Goal: Information Seeking & Learning: Compare options

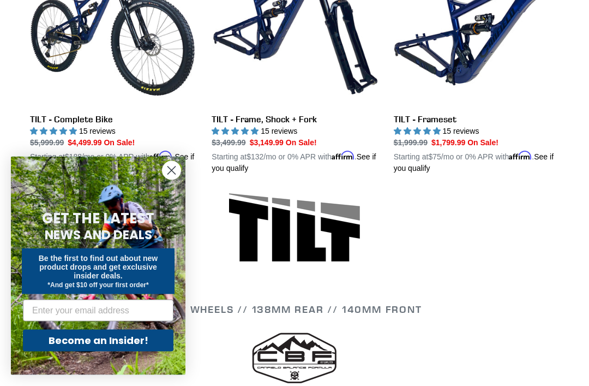
scroll to position [385, 0]
click at [85, 123] on link "TILT - Complete Bike" at bounding box center [112, 57] width 165 height 233
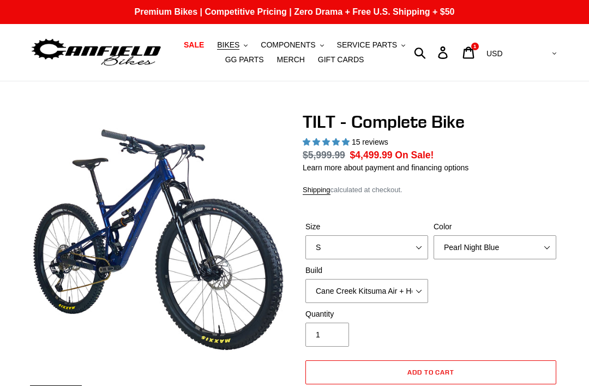
select select "highest-rating"
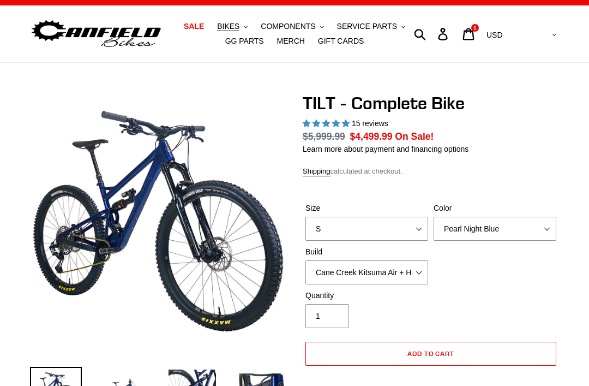
scroll to position [19, 0]
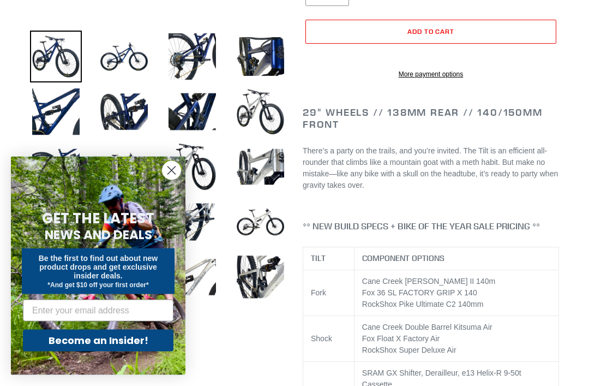
click at [167, 179] on circle "Close dialog" at bounding box center [172, 170] width 18 height 18
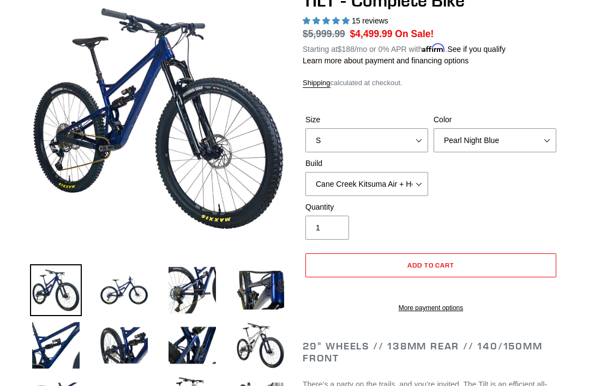
scroll to position [121, 0]
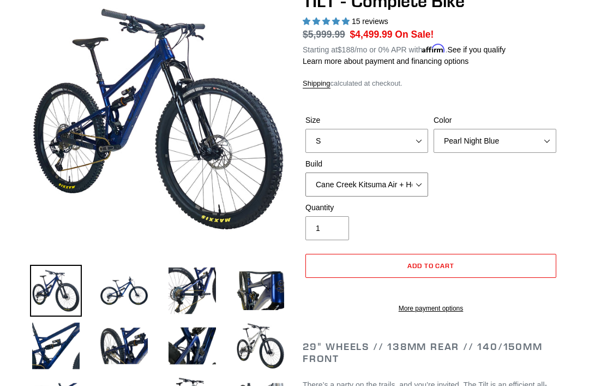
click at [427, 177] on select "Cane Creek Kitsuma Air + Helm MKII 140 + SRAM GX Cane Creek Kitsuma Air + Helm …" at bounding box center [366, 184] width 123 height 24
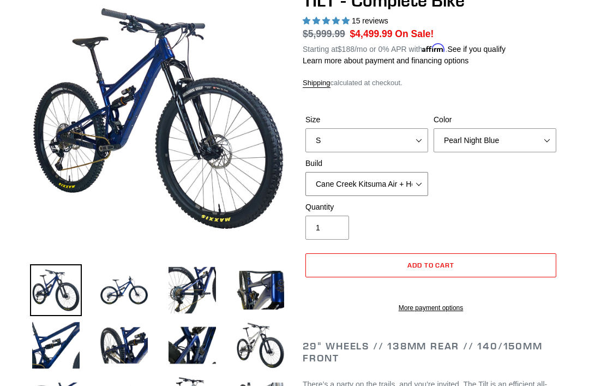
scroll to position [122, 0]
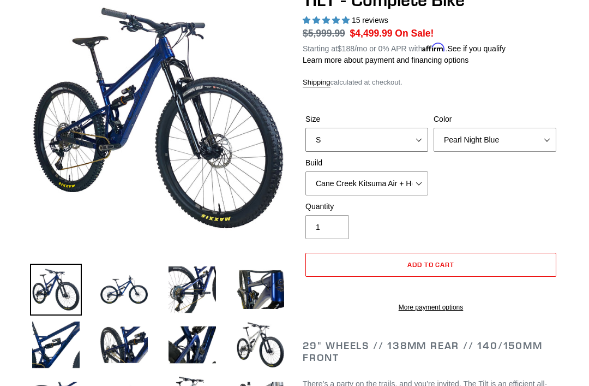
click at [418, 138] on select "S M L" at bounding box center [366, 140] width 123 height 24
select select "L"
click at [539, 141] on select "Pearl Night Blue Stealth Silver Raw" at bounding box center [495, 140] width 123 height 24
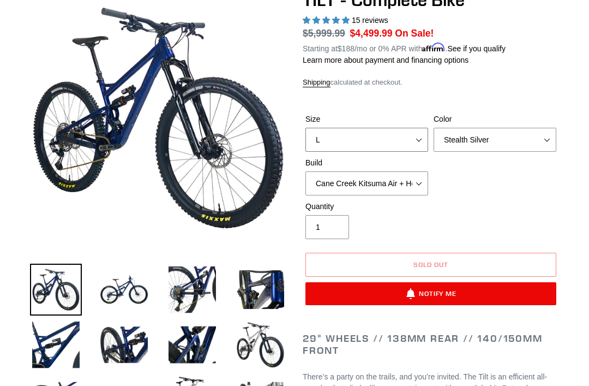
click at [425, 135] on select "S M L" at bounding box center [366, 140] width 123 height 24
click at [411, 141] on select "S M L" at bounding box center [366, 140] width 123 height 24
click at [543, 130] on select "Pearl Night Blue Stealth Silver Raw" at bounding box center [495, 140] width 123 height 24
click at [556, 123] on label "Color" at bounding box center [495, 118] width 123 height 11
click at [556, 128] on select "Pearl Night Blue Stealth Silver Raw" at bounding box center [495, 140] width 123 height 24
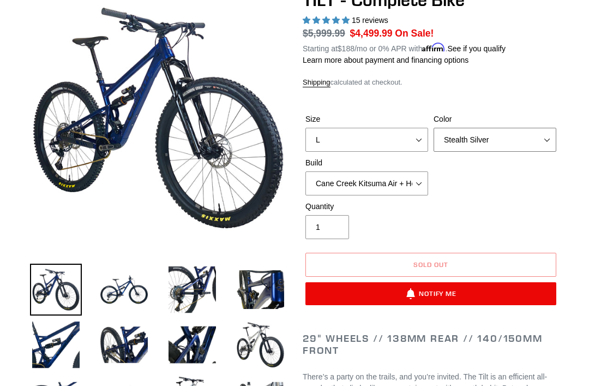
select select "Pearl Night Blue"
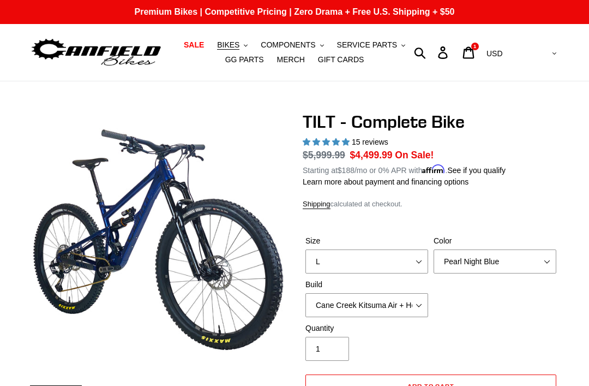
click at [242, 44] on button "BIKES .cls-1{fill:#231f20}" at bounding box center [232, 45] width 41 height 15
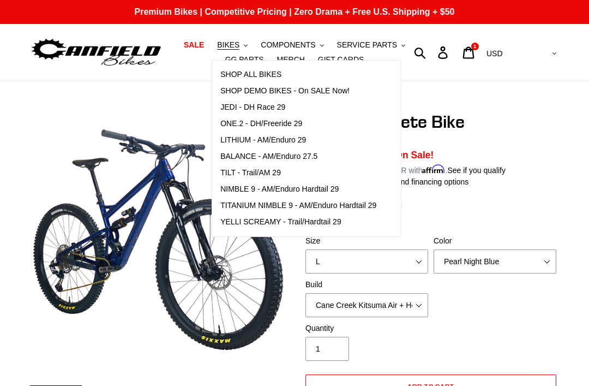
click at [303, 154] on span "BALANCE - AM/Enduro 27.5" at bounding box center [268, 156] width 97 height 9
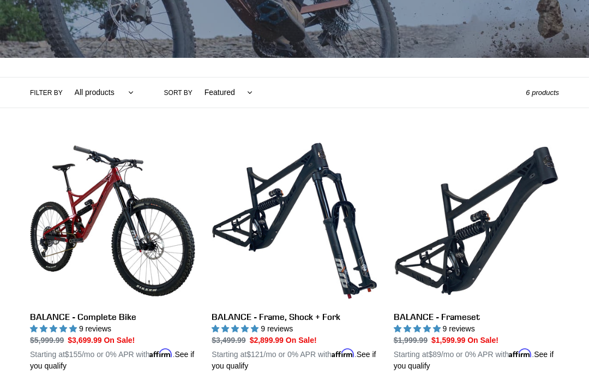
scroll to position [190, 0]
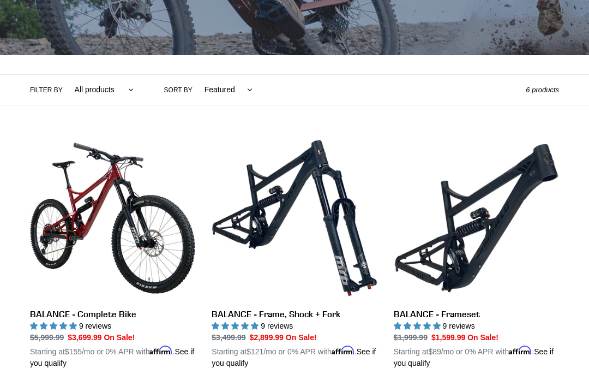
click at [99, 311] on link "BALANCE - Complete Bike" at bounding box center [112, 251] width 165 height 233
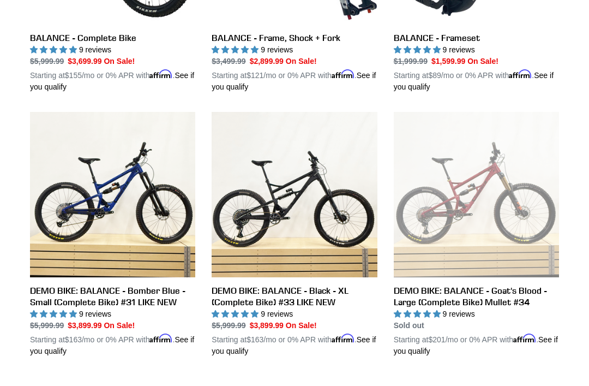
scroll to position [467, 0]
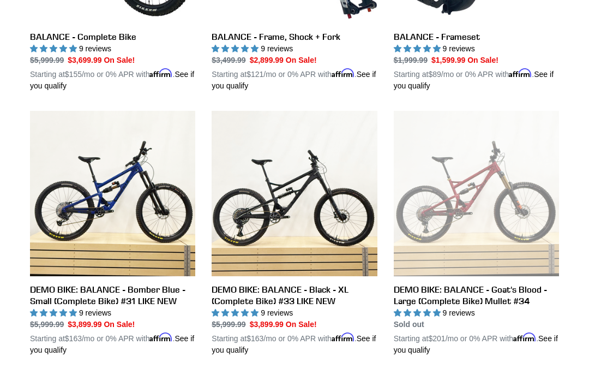
click at [160, 299] on link "DEMO BIKE: BALANCE - Bomber Blue - Small (Complete Bike) #31 LIKE NEW" at bounding box center [112, 233] width 165 height 245
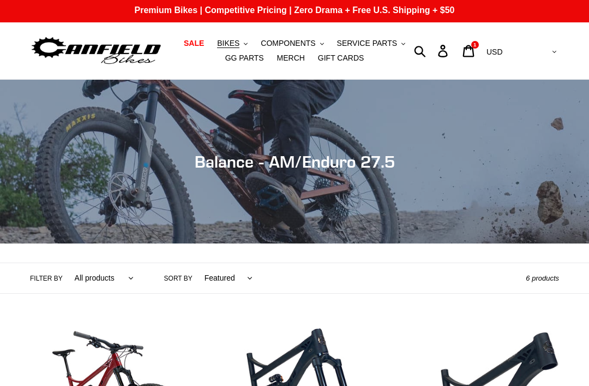
scroll to position [7, 0]
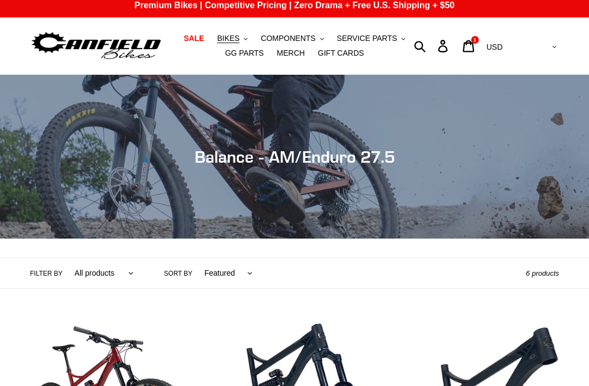
click at [236, 39] on span "BIKES" at bounding box center [228, 38] width 22 height 9
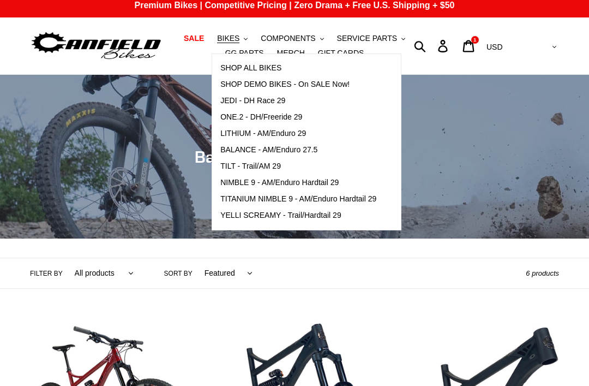
click at [323, 86] on span "SHOP DEMO BIKES - On SALE Now!" at bounding box center [284, 84] width 129 height 9
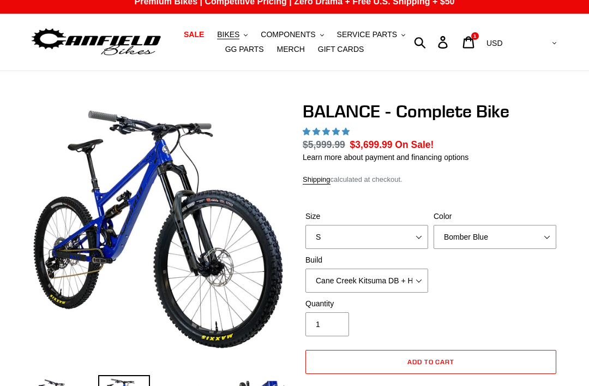
select select "highest-rating"
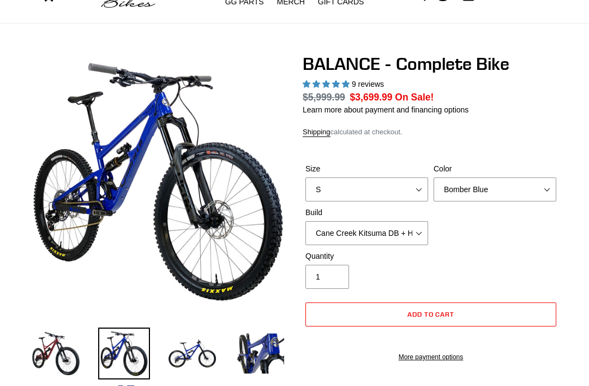
scroll to position [68, 0]
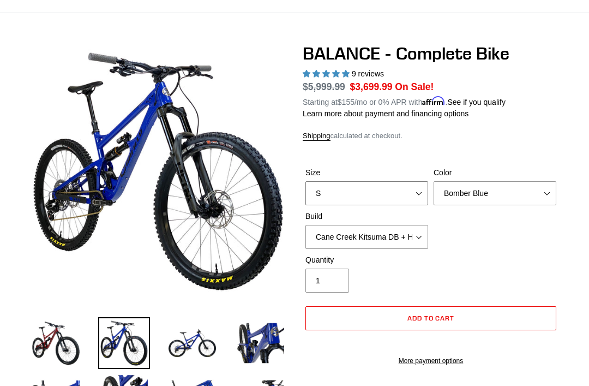
click at [411, 185] on select "S M L XL" at bounding box center [366, 193] width 123 height 24
select select "L"
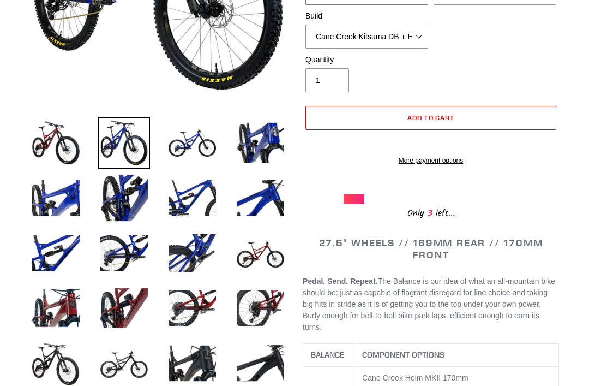
scroll to position [269, 0]
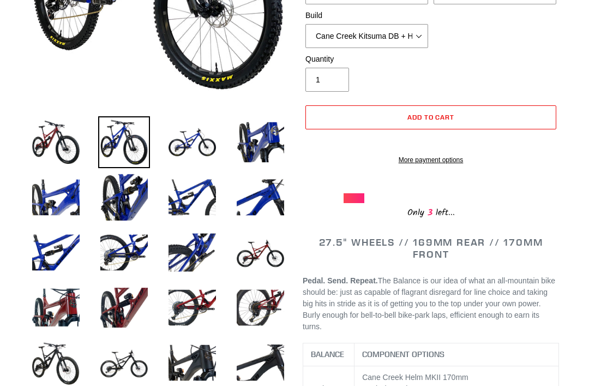
click at [199, 152] on img at bounding box center [192, 142] width 52 height 52
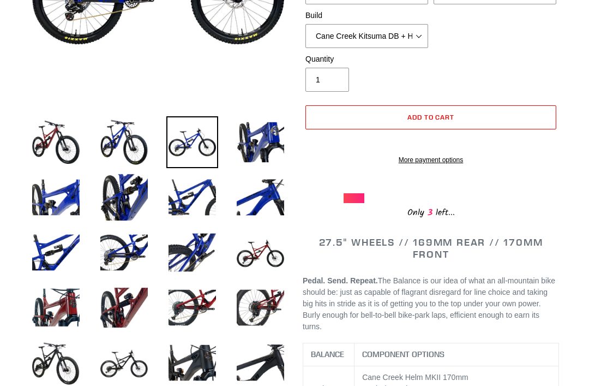
click at [200, 195] on img at bounding box center [192, 197] width 52 height 52
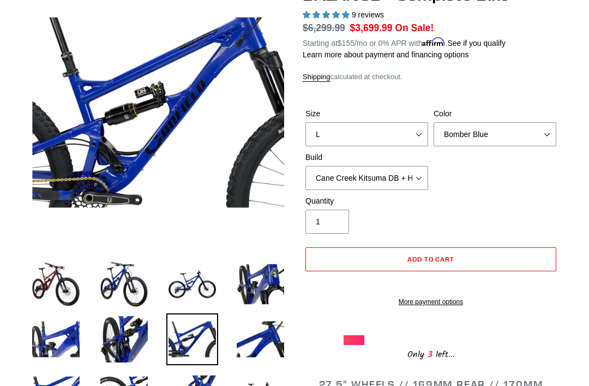
scroll to position [128, 0]
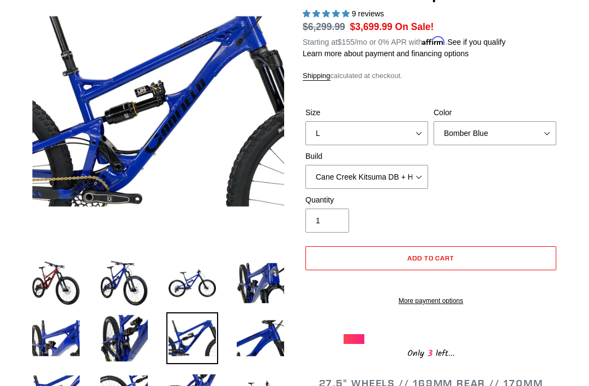
click at [133, 340] on img at bounding box center [124, 338] width 52 height 52
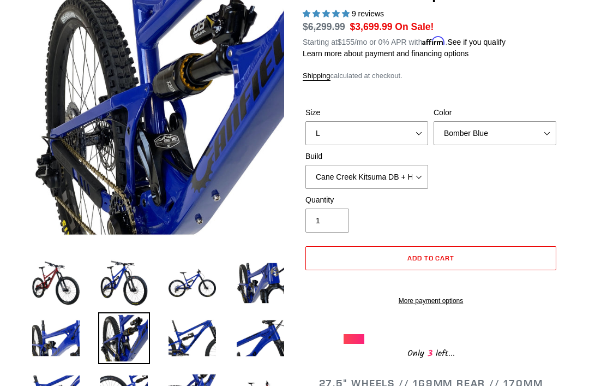
click at [80, 337] on img at bounding box center [56, 338] width 52 height 52
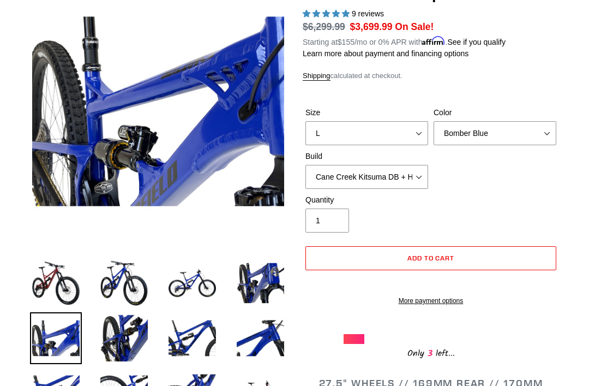
click at [272, 287] on img at bounding box center [261, 283] width 52 height 52
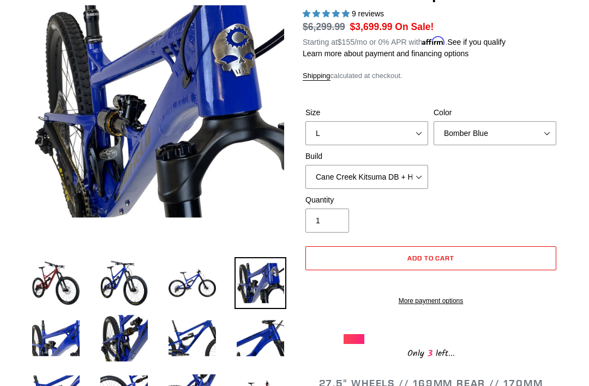
click at [269, 363] on img at bounding box center [261, 338] width 52 height 52
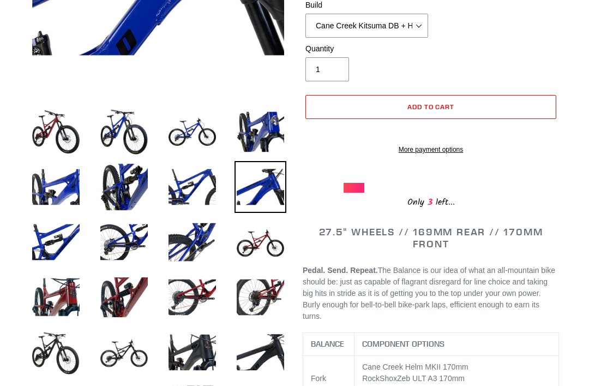
scroll to position [279, 0]
click at [195, 243] on img at bounding box center [192, 242] width 52 height 52
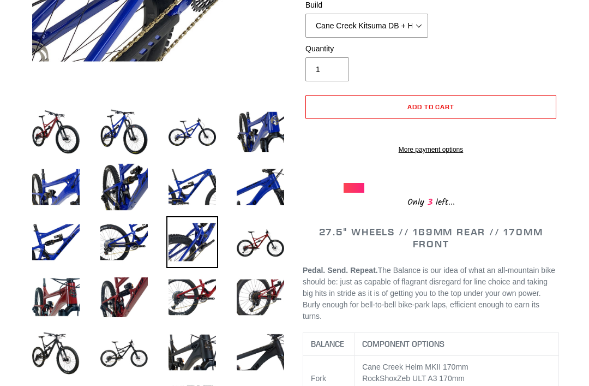
click at [127, 293] on img at bounding box center [124, 297] width 52 height 52
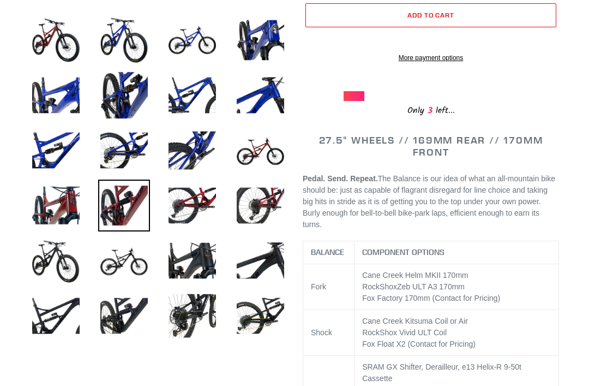
scroll to position [371, 0]
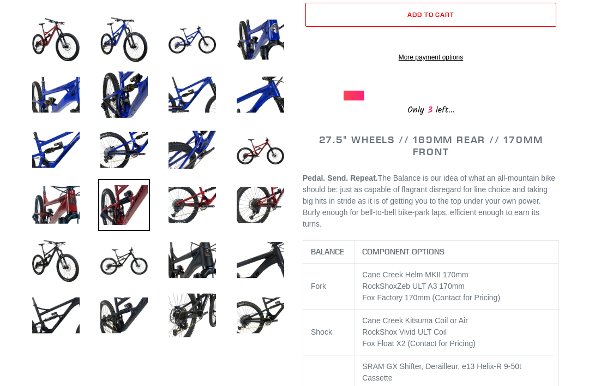
click at [125, 316] on img at bounding box center [124, 315] width 52 height 52
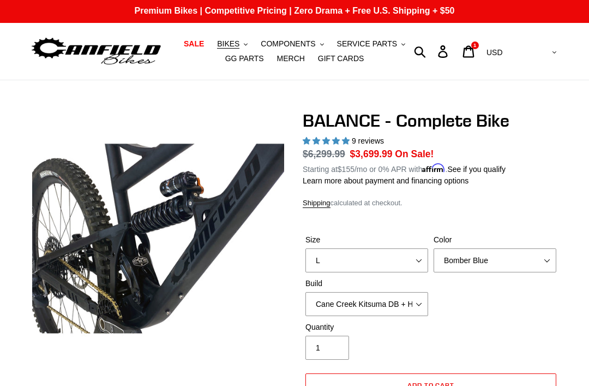
scroll to position [0, 0]
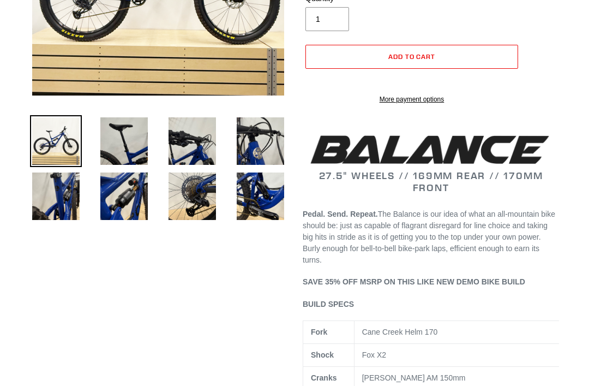
select select "highest-rating"
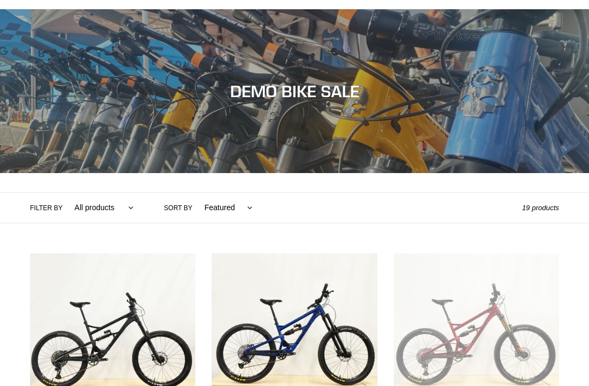
scroll to position [72, 0]
click at [247, 206] on select "Featured Best selling Alphabetically, A-Z Alphabetically, Z-A Price, low to hig…" at bounding box center [226, 208] width 62 height 30
click at [128, 212] on select "All products balance BFCM23 DEMO BIKE Jedi Lithium Nimble 9 ONE.2 Tilt Yelli Sc…" at bounding box center [101, 208] width 73 height 30
select select "/collections/demo-bike-sale/tilt"
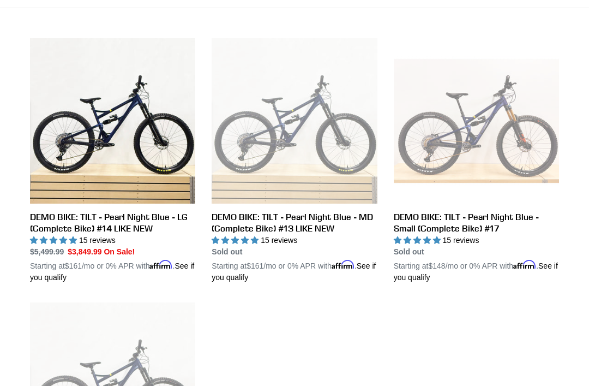
scroll to position [287, 0]
click at [126, 227] on link "DEMO BIKE: TILT - Pearl Night Blue - LG (Complete Bike) #14 LIKE NEW" at bounding box center [112, 160] width 165 height 245
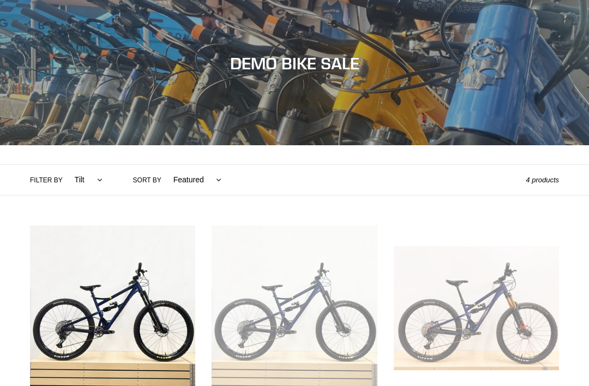
scroll to position [0, 0]
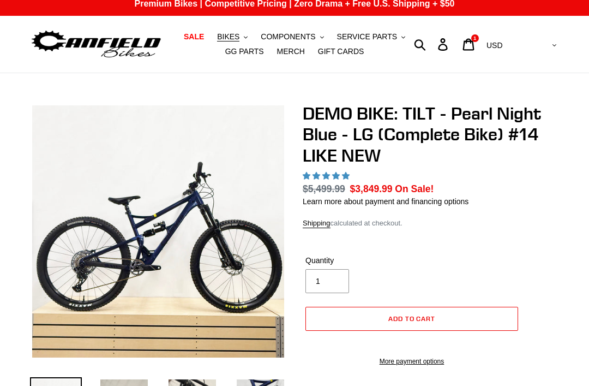
select select "highest-rating"
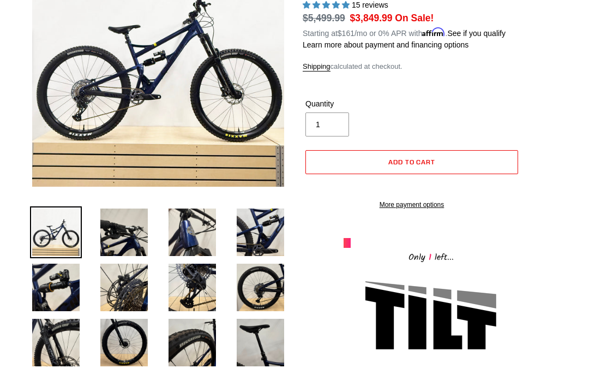
scroll to position [179, 0]
click at [262, 290] on img at bounding box center [261, 287] width 52 height 52
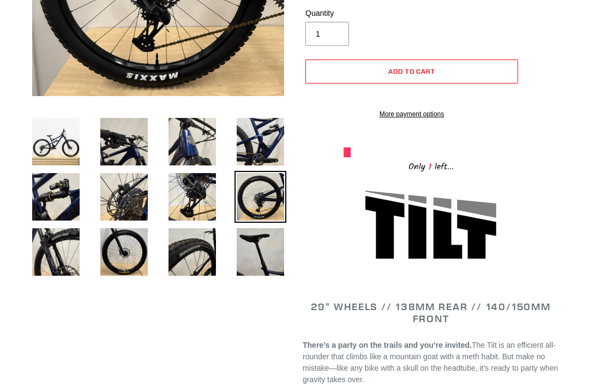
scroll to position [269, 0]
click at [59, 257] on img at bounding box center [56, 252] width 52 height 52
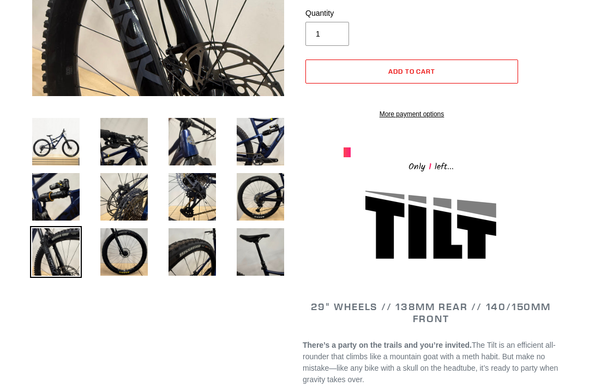
click at [125, 256] on img at bounding box center [124, 252] width 52 height 52
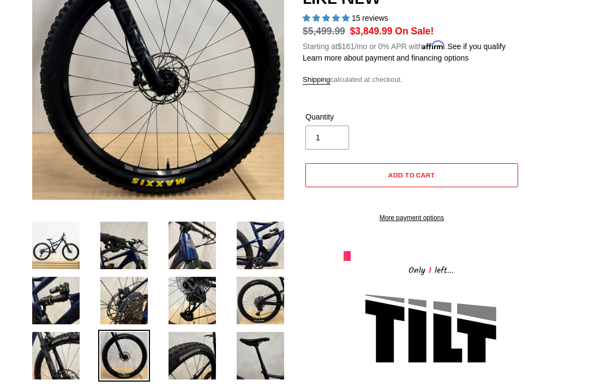
scroll to position [166, 0]
click at [67, 355] on img at bounding box center [56, 355] width 52 height 52
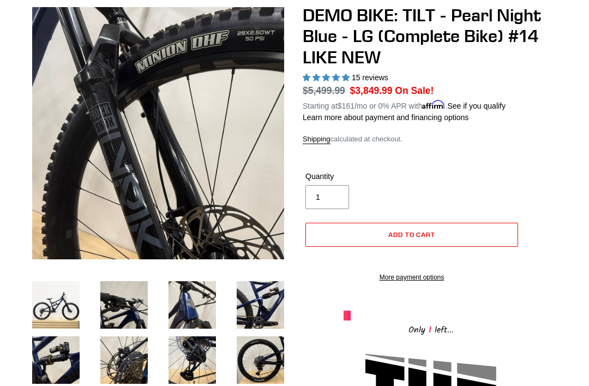
scroll to position [106, 0]
click at [262, 303] on img at bounding box center [261, 305] width 52 height 52
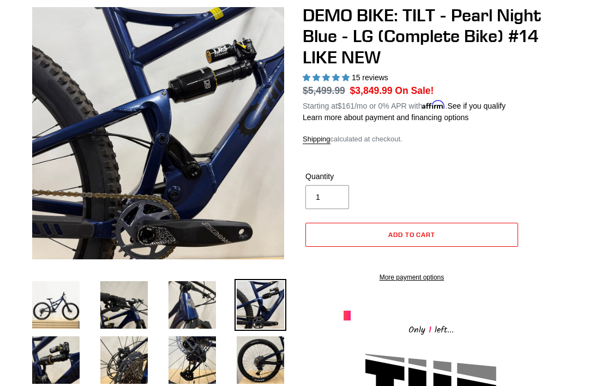
click at [261, 361] on img at bounding box center [261, 360] width 52 height 52
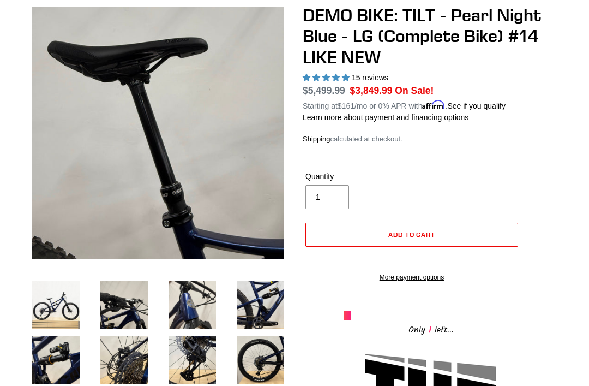
click at [196, 357] on img at bounding box center [192, 360] width 52 height 52
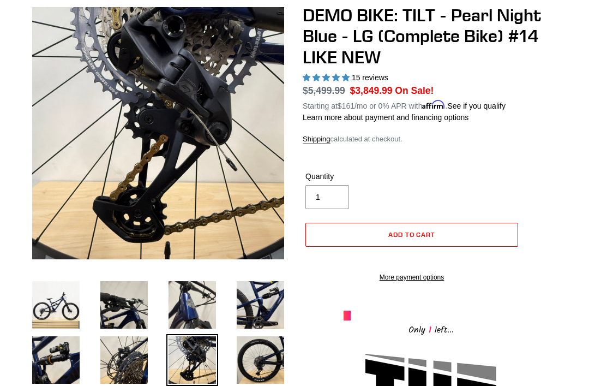
click at [205, 299] on img at bounding box center [192, 305] width 52 height 52
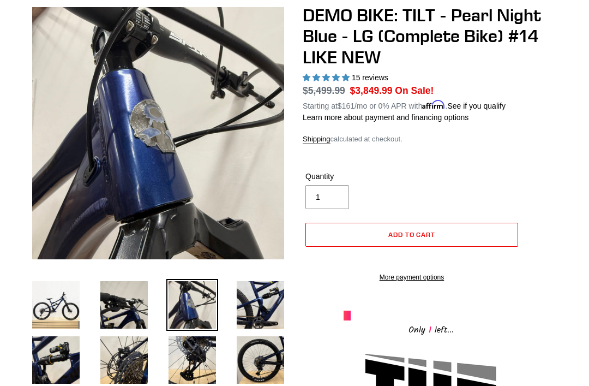
click at [137, 297] on img at bounding box center [124, 305] width 52 height 52
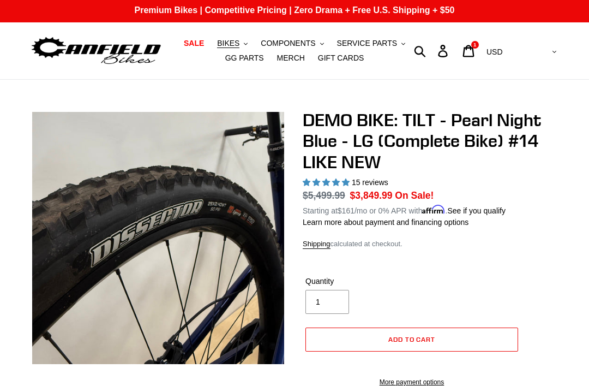
scroll to position [2, 0]
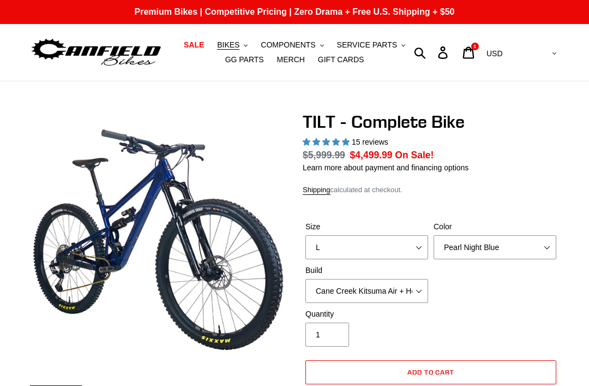
select select "highest-rating"
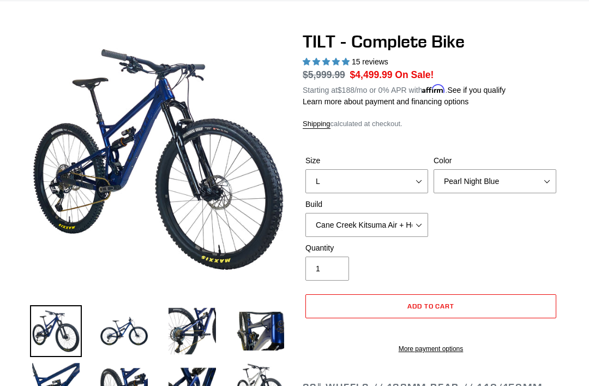
scroll to position [81, 0]
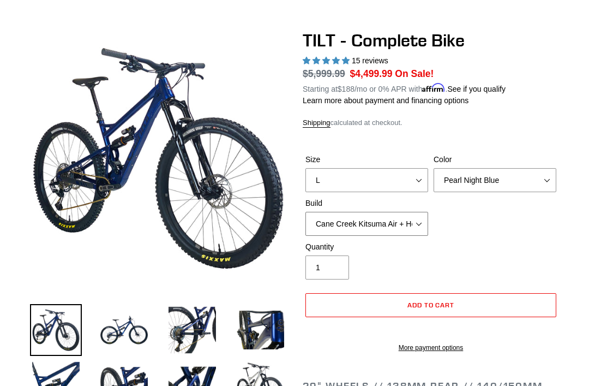
click at [415, 219] on select "Cane Creek Kitsuma Air + Helm MKII 140 + SRAM GX Cane Creek Kitsuma Air + Helm …" at bounding box center [366, 224] width 123 height 24
click at [416, 220] on select "Cane Creek Kitsuma Air + Helm MKII 140 + SRAM GX Cane Creek Kitsuma Air + Helm …" at bounding box center [366, 224] width 123 height 24
click at [423, 220] on select "Cane Creek Kitsuma Air + Helm MKII 140 + SRAM GX Cane Creek Kitsuma Air + Helm …" at bounding box center [366, 224] width 123 height 24
click at [424, 225] on select "Cane Creek Kitsuma Air + Helm MKII 140 + SRAM GX Cane Creek Kitsuma Air + Helm …" at bounding box center [366, 224] width 123 height 24
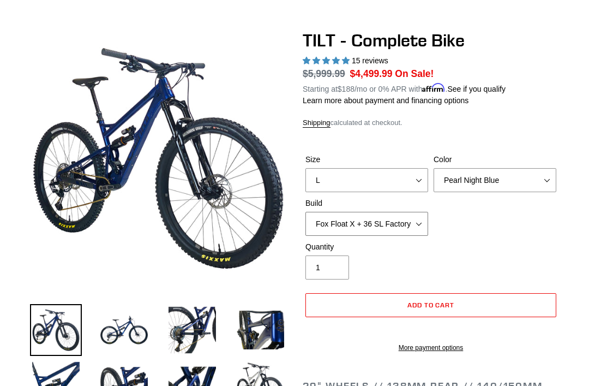
select select "Cane Creek Kitsuma Air + Helm MKII 140 + SRAM GX"
click at [417, 227] on select "Cane Creek Kitsuma Air + Helm MKII 140 + SRAM GX Cane Creek Kitsuma Air + Helm …" at bounding box center [366, 224] width 123 height 24
click at [407, 173] on select "S M L" at bounding box center [366, 180] width 123 height 24
click at [414, 224] on select "Cane Creek Kitsuma Air + Helm MKII 140 + SRAM GX Cane Creek Kitsuma Air + Helm …" at bounding box center [366, 224] width 123 height 24
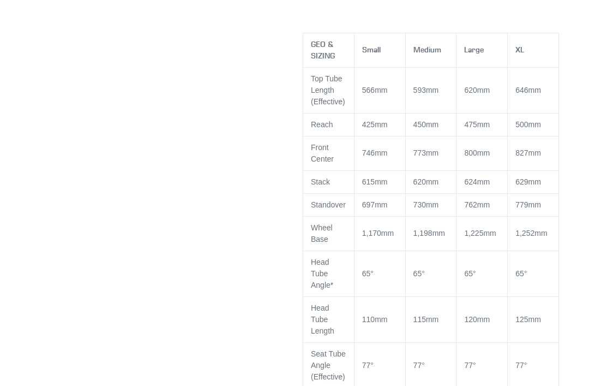
scroll to position [1068, 0]
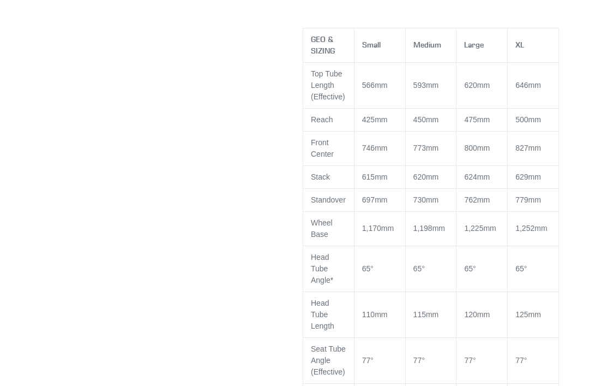
click at [569, 170] on div at bounding box center [294, 108] width 589 height 2131
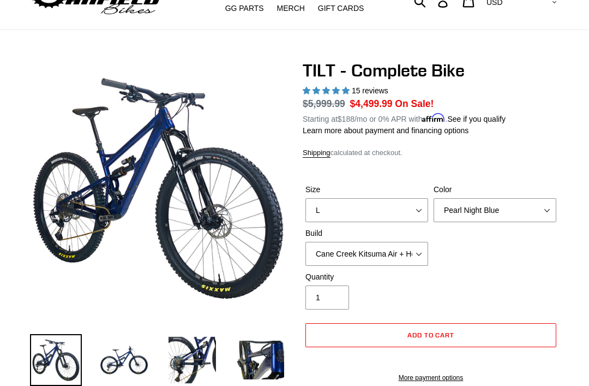
scroll to position [0, 0]
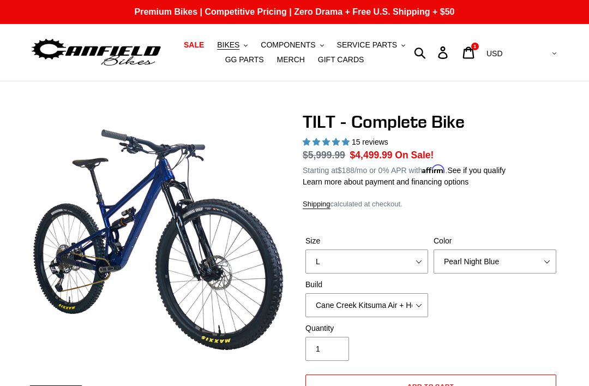
click at [230, 47] on span "BIKES" at bounding box center [228, 44] width 22 height 9
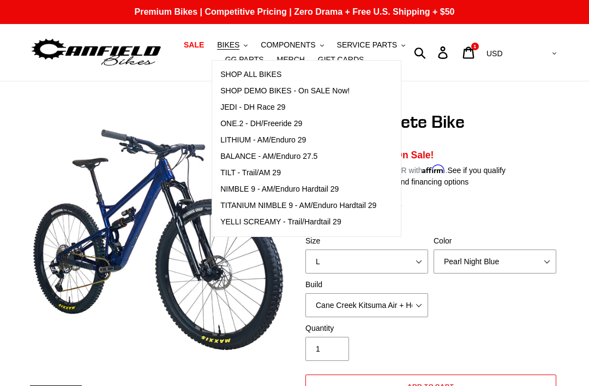
click at [248, 137] on span "LITHIUM - AM/Enduro 29" at bounding box center [263, 139] width 86 height 9
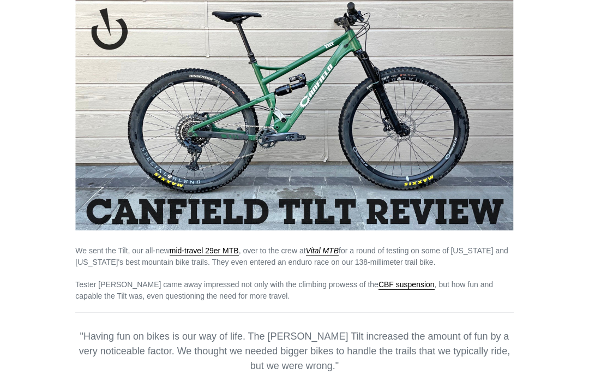
scroll to position [167, 0]
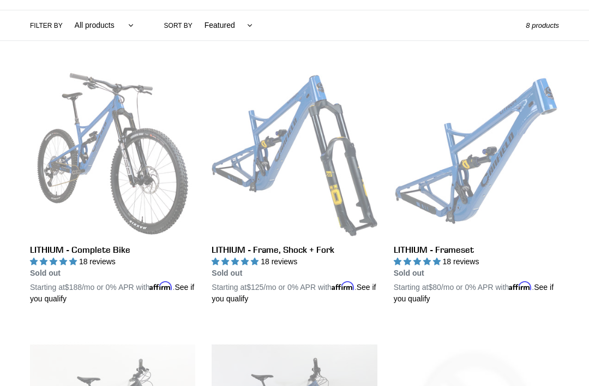
scroll to position [250, 0]
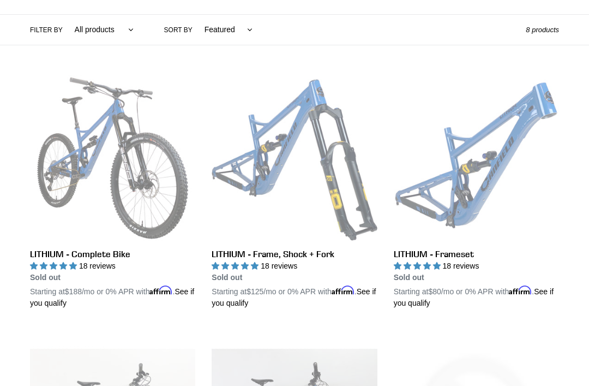
click at [107, 257] on link "LITHIUM - Complete Bike" at bounding box center [112, 191] width 165 height 233
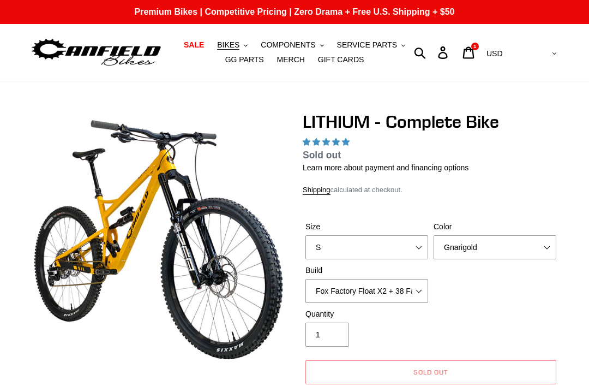
select select "highest-rating"
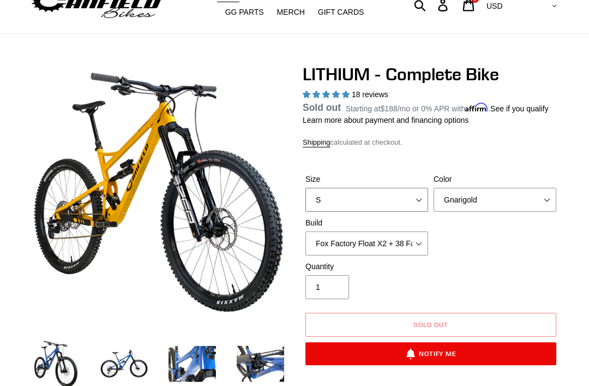
click at [418, 212] on select "S M L XL" at bounding box center [366, 200] width 123 height 24
select select "L"
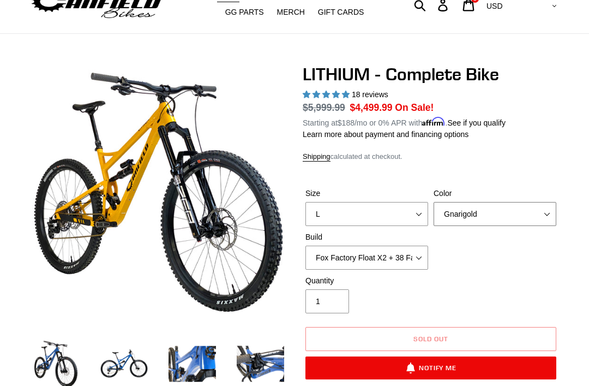
click at [547, 214] on select "Gnarigold Blue Velvet Stealth Black" at bounding box center [495, 214] width 123 height 24
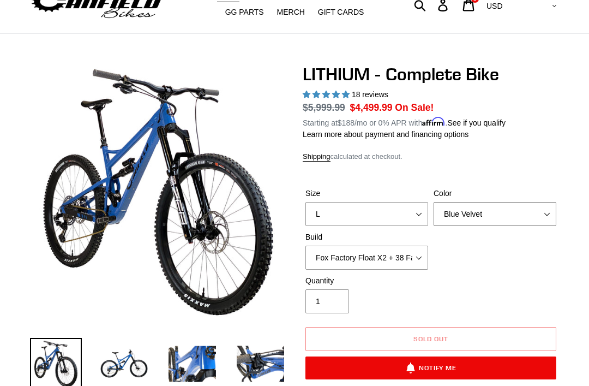
click at [537, 213] on select "Gnarigold Blue Velvet Stealth Black" at bounding box center [495, 214] width 123 height 24
select select "Stealth Black"
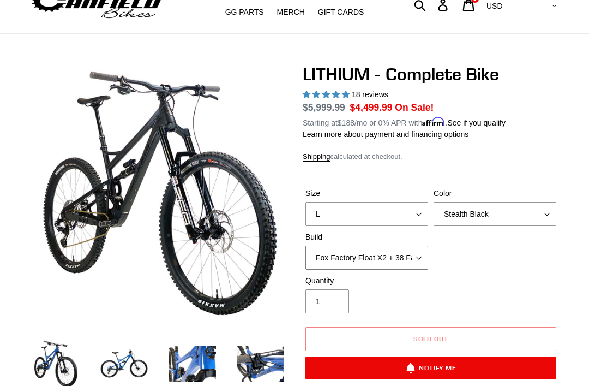
click at [412, 254] on select "Fox Factory Float X2 + 38 Factory Grip 2 170 + SRAM GX Fox Factory Float X2 + 3…" at bounding box center [366, 257] width 123 height 24
select select "RockShox Vivid ULT Coil + Zeb ULT Chg 3 + Shimano XT"
click at [526, 211] on select "Gnarigold Blue Velvet Stealth Black" at bounding box center [495, 214] width 123 height 24
select select "Gnarigold"
click at [523, 217] on select "Gnarigold Blue Velvet Stealth Black" at bounding box center [495, 214] width 123 height 24
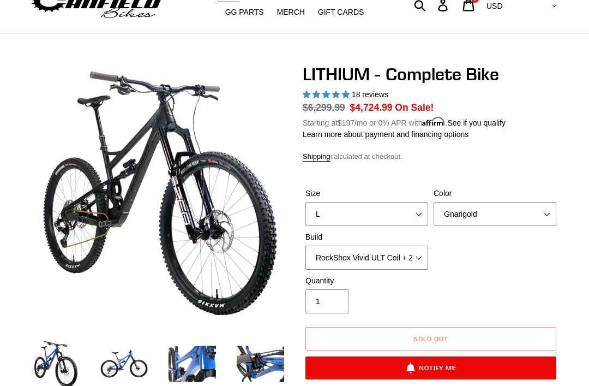
click at [418, 248] on select "Fox Factory Float X2 + 38 Factory Grip 2 170 + SRAM GX Fox Factory Float X2 + 3…" at bounding box center [366, 257] width 123 height 24
click at [409, 260] on select "Fox Factory Float X2 + 38 Factory Grip 2 170 + SRAM GX Fox Factory Float X2 + 3…" at bounding box center [366, 257] width 123 height 24
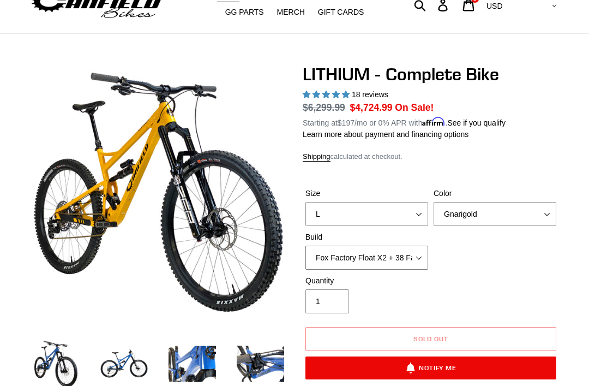
click at [420, 253] on select "Fox Factory Float X2 + 38 Factory Grip 2 170 + SRAM GX Fox Factory Float X2 + 3…" at bounding box center [366, 257] width 123 height 24
select select "Fox Factory Float X2 + 38 Factory Grip 2 170 + SRAM GX"
click at [426, 259] on select "Fox Factory Float X2 + 38 Factory Grip 2 170 + SRAM GX Fox Factory Float X2 + 3…" at bounding box center [366, 257] width 123 height 24
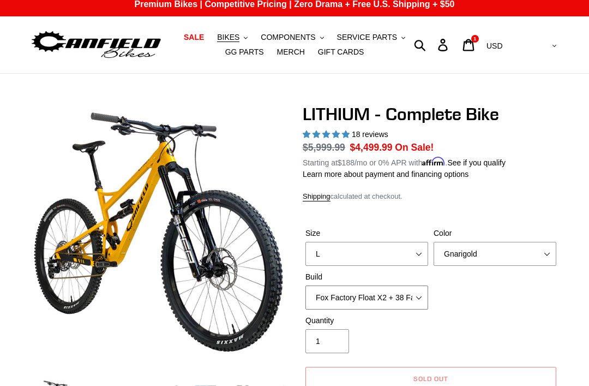
scroll to position [7, 0]
click at [224, 35] on span "BIKES" at bounding box center [228, 37] width 22 height 9
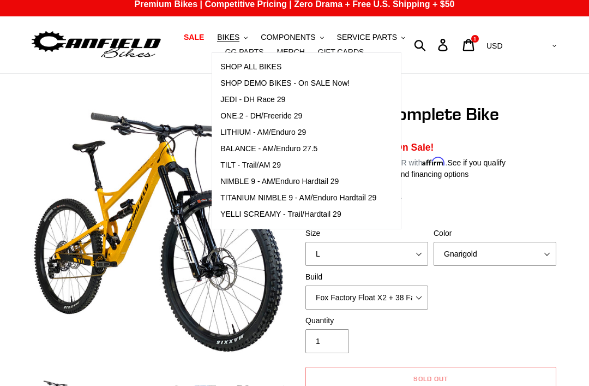
scroll to position [8, 0]
click at [241, 116] on span "ONE.2 - DH/Freeride 29" at bounding box center [261, 115] width 82 height 9
click at [554, 108] on h1 "LITHIUM - Complete Bike" at bounding box center [431, 114] width 256 height 21
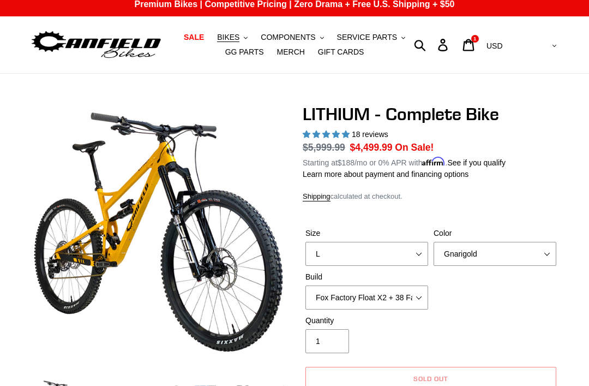
click at [474, 46] on icon at bounding box center [468, 45] width 11 height 12
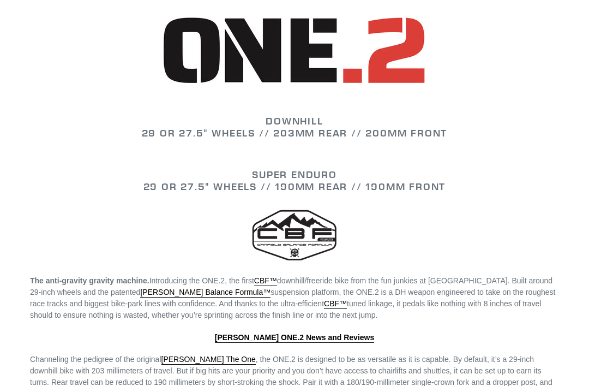
scroll to position [1112, 0]
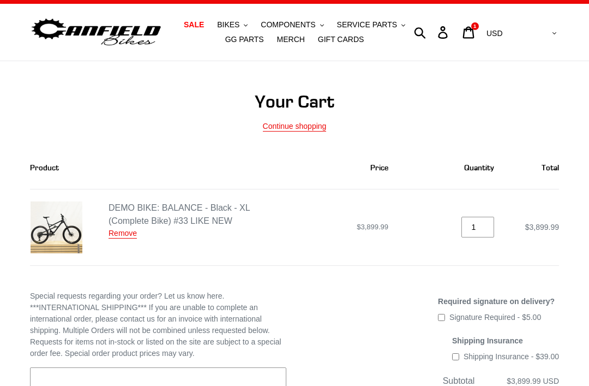
scroll to position [23, 0]
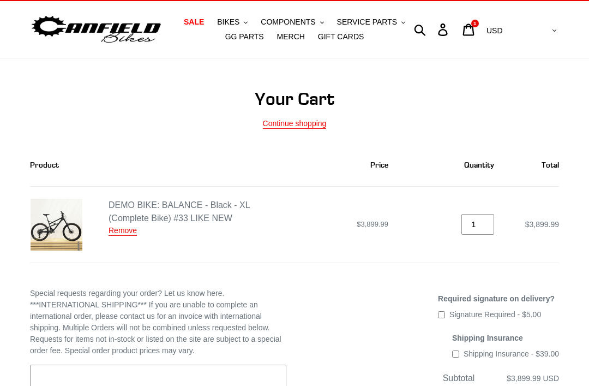
click at [193, 209] on link "DEMO BIKE: BALANCE - Black - XL (Complete Bike) #33 LIKE NEW" at bounding box center [179, 211] width 141 height 22
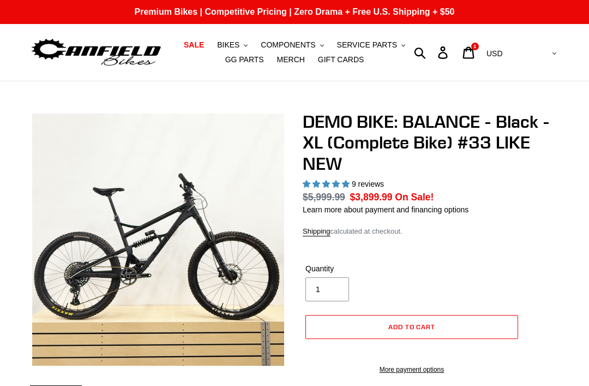
select select "highest-rating"
